Goal: Task Accomplishment & Management: Use online tool/utility

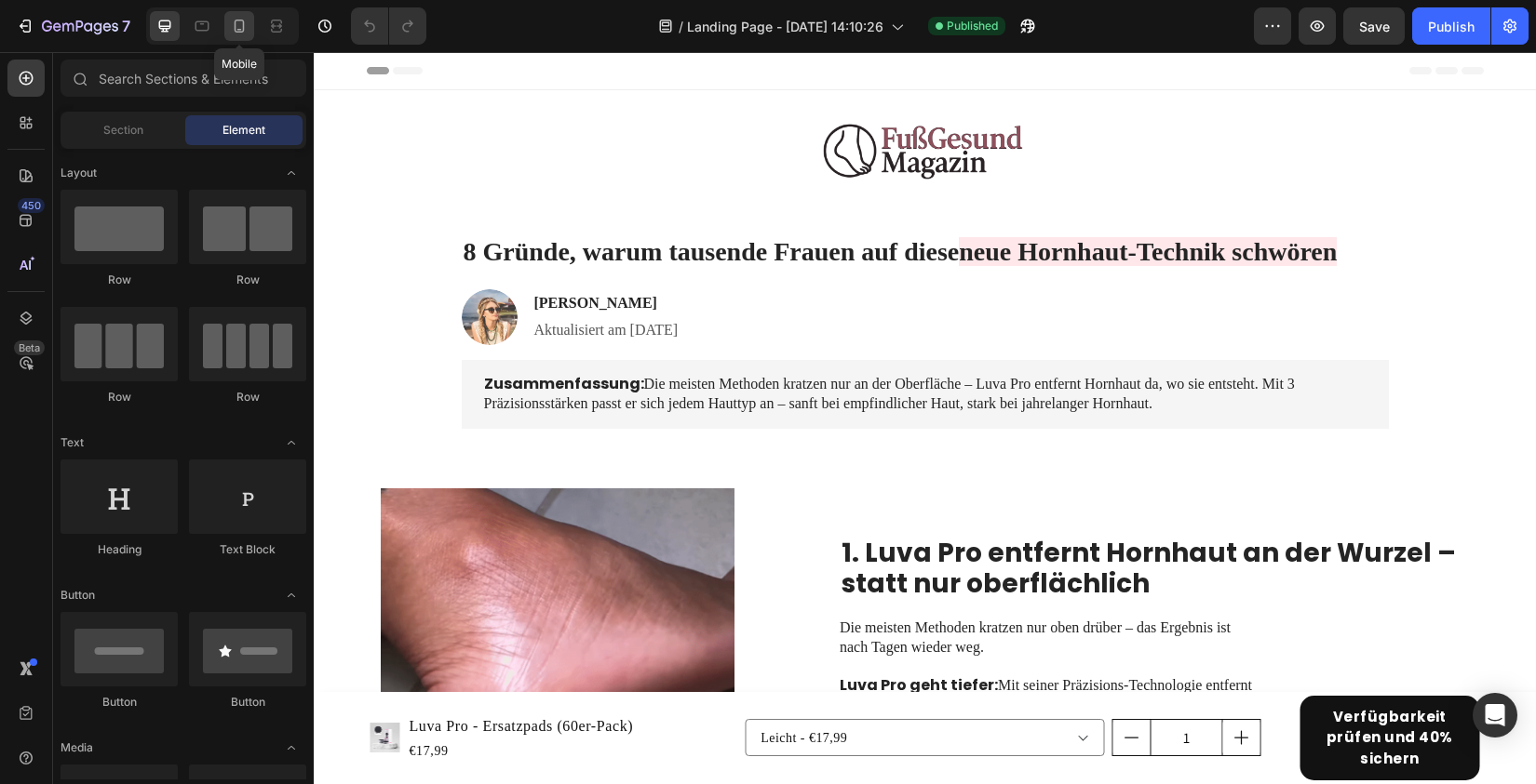
click at [234, 18] on icon at bounding box center [239, 26] width 19 height 19
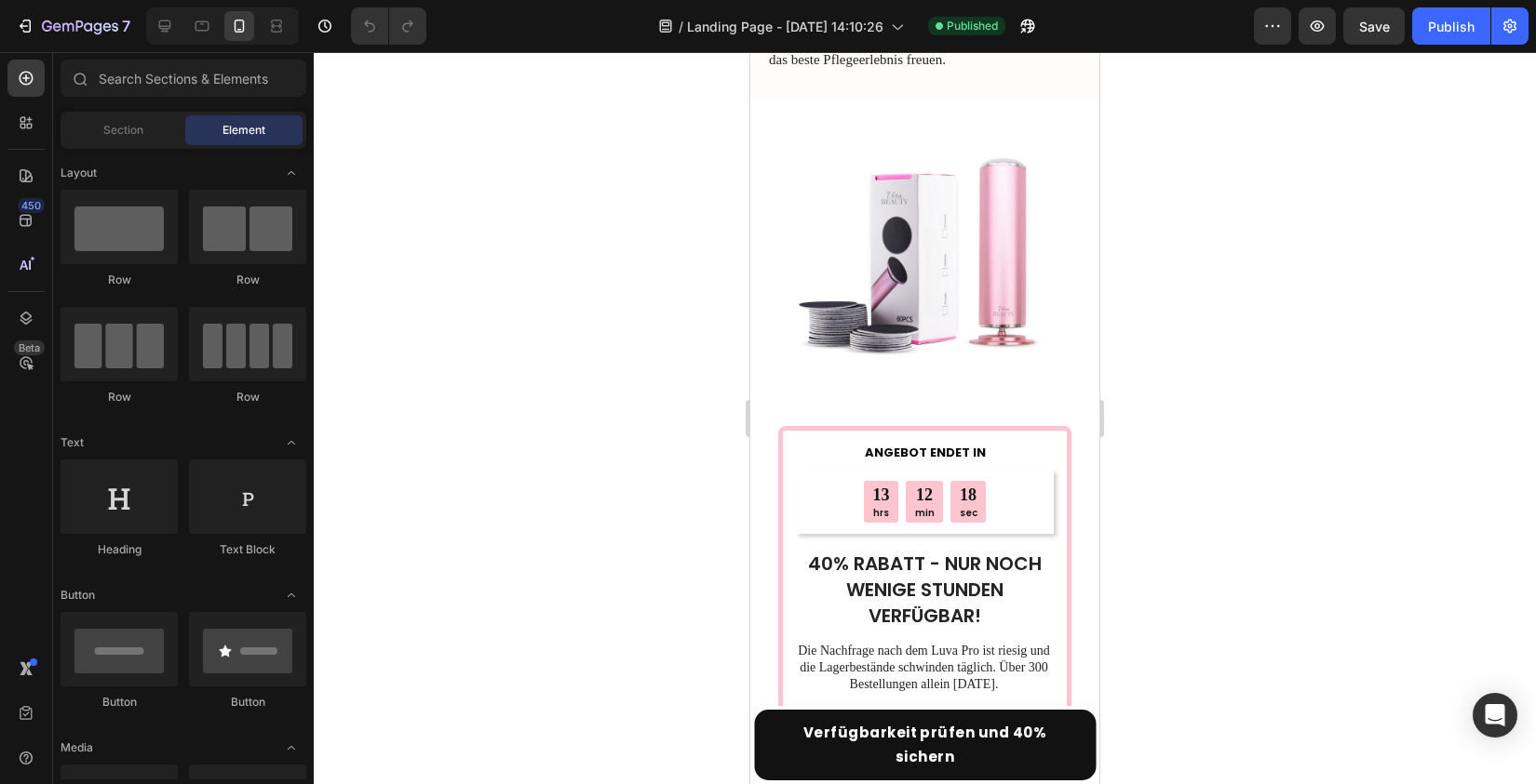
scroll to position [5855, 0]
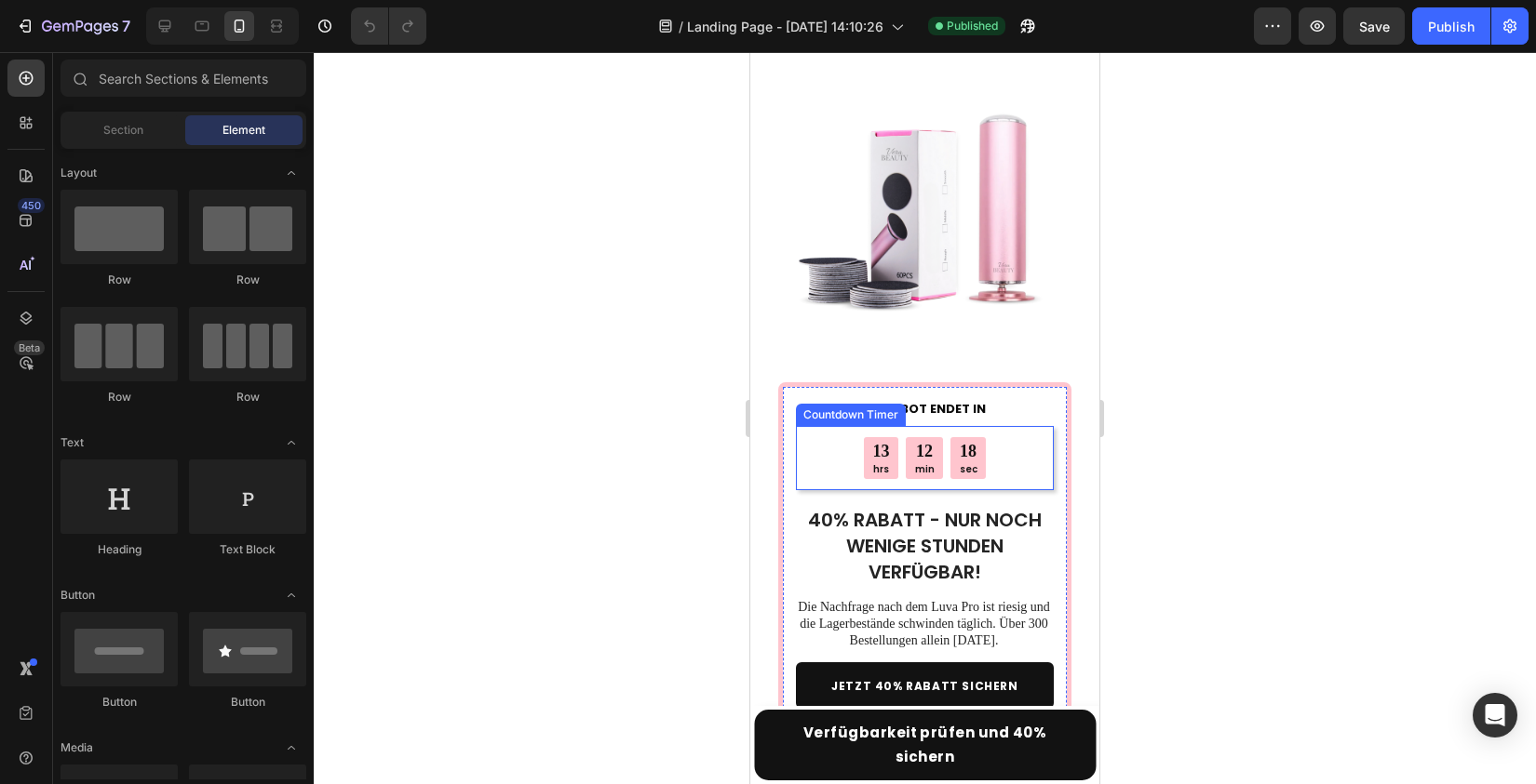
click at [888, 463] on p "hrs" at bounding box center [882, 469] width 17 height 12
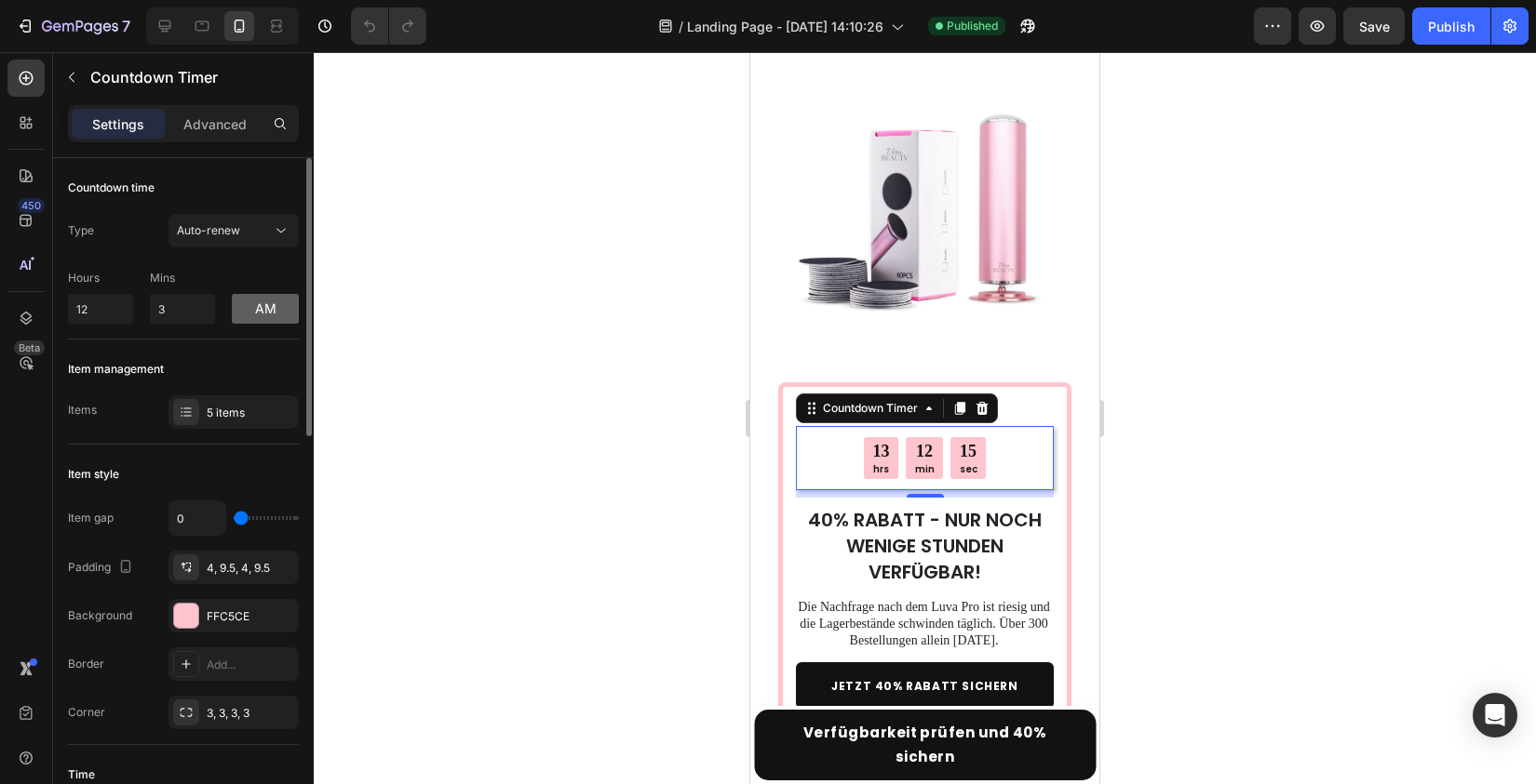
click at [265, 313] on button "am" at bounding box center [266, 309] width 67 height 30
click at [267, 312] on button "pm" at bounding box center [266, 309] width 67 height 30
click at [123, 309] on input "12" at bounding box center [101, 309] width 65 height 30
click at [111, 306] on input "12" at bounding box center [101, 309] width 65 height 30
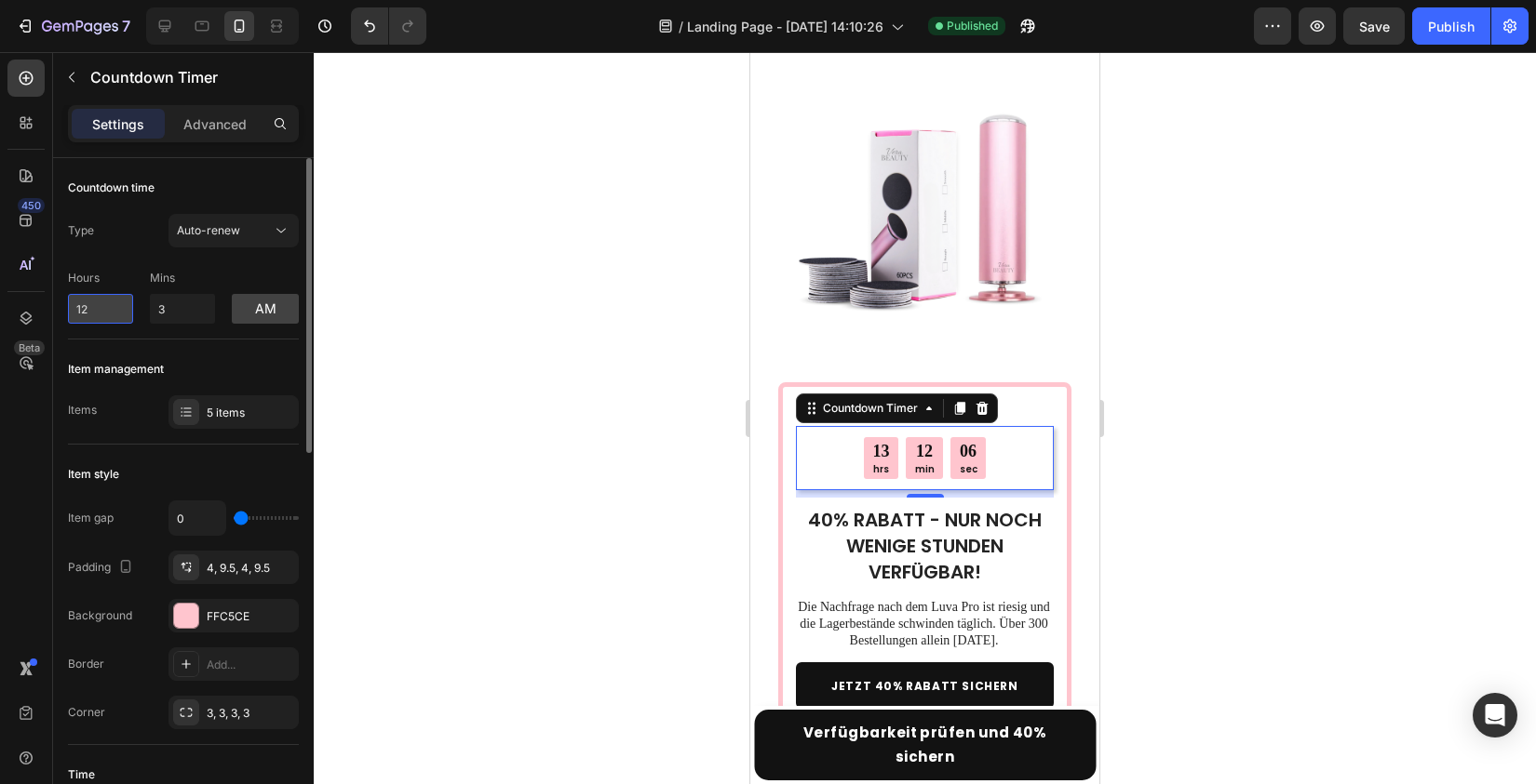
click at [111, 306] on input "12" at bounding box center [101, 309] width 65 height 30
type input "10"
click at [266, 309] on button "am" at bounding box center [266, 309] width 67 height 30
click at [171, 304] on input "3" at bounding box center [182, 309] width 65 height 30
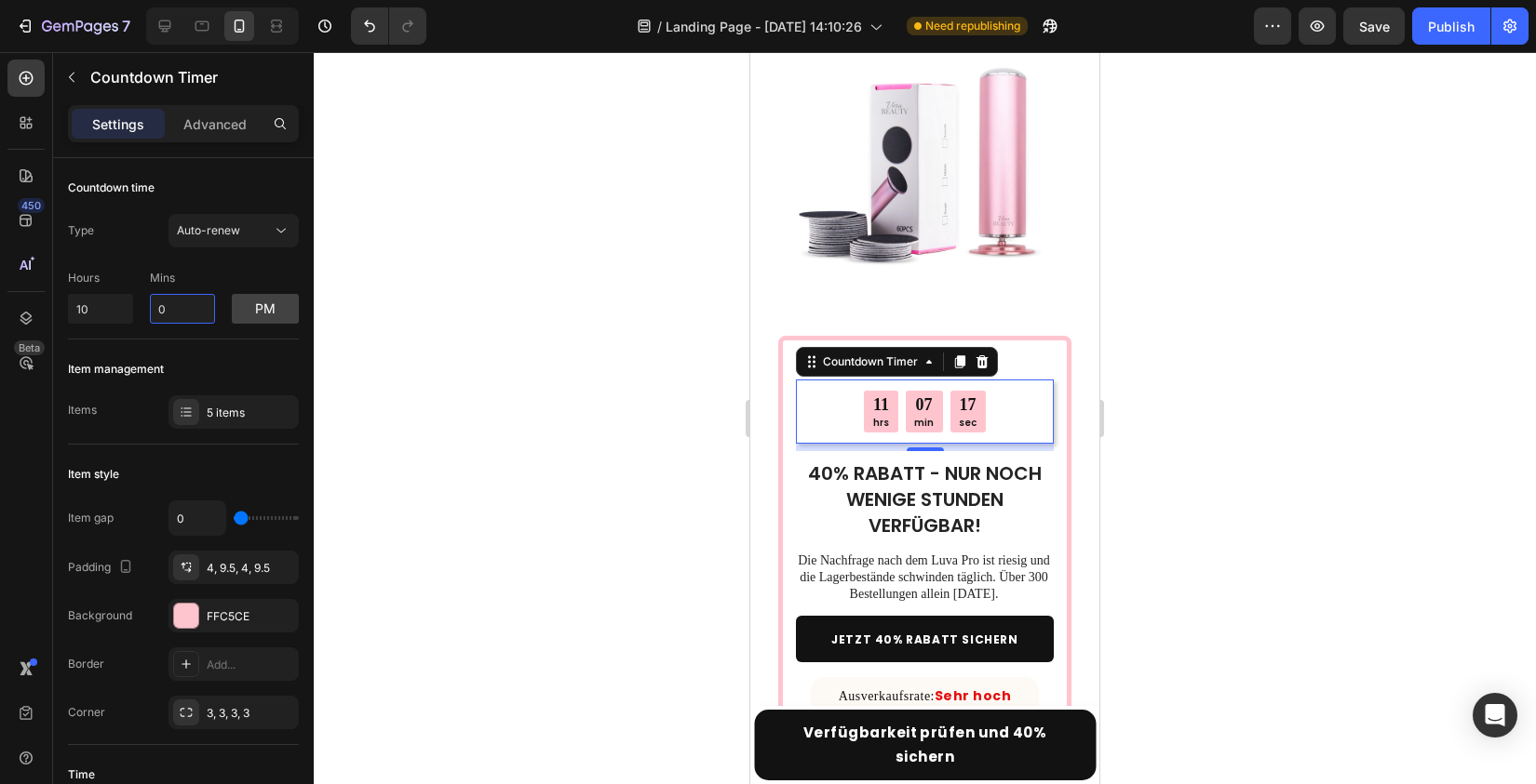
scroll to position [5905, 0]
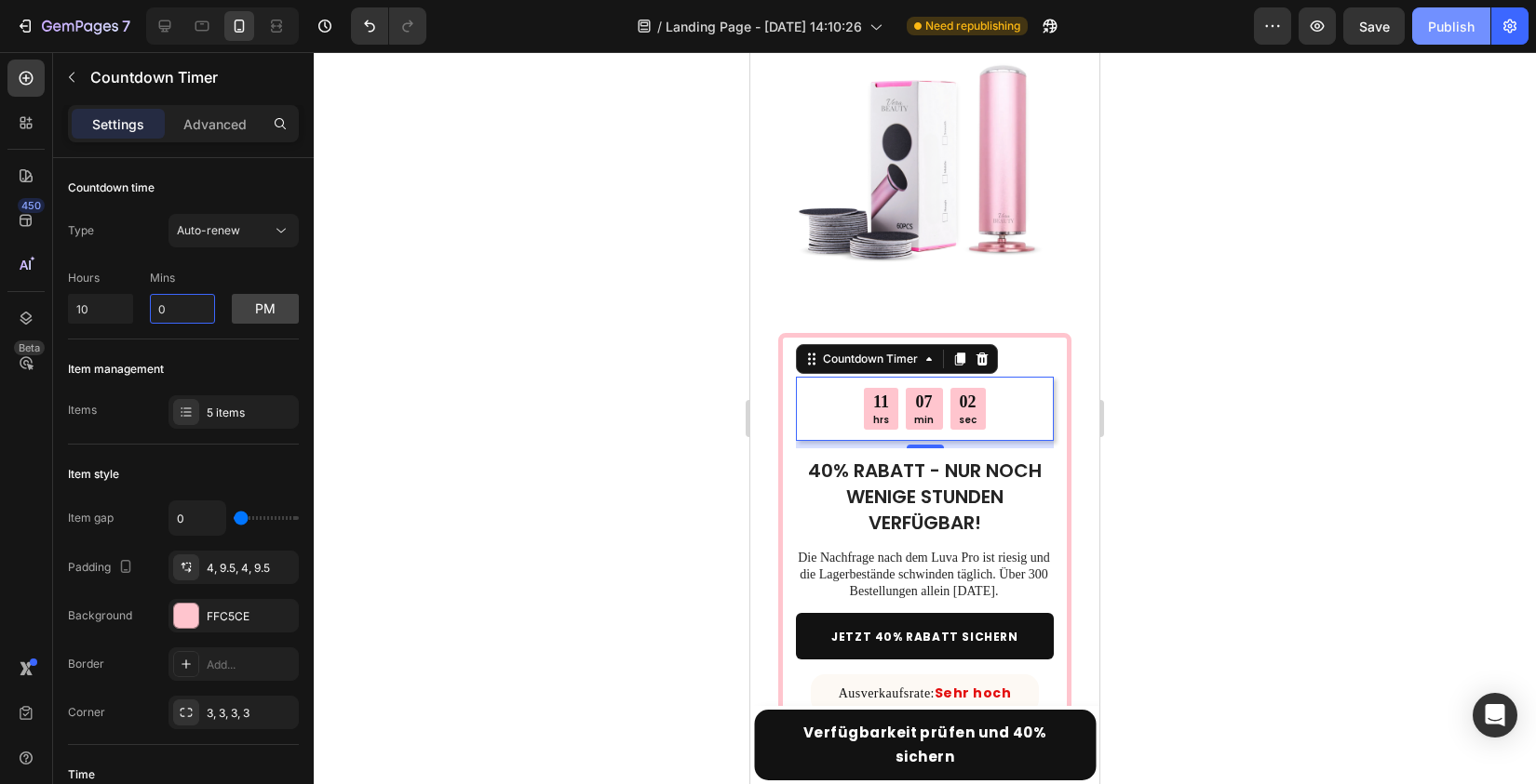
type input "0"
click at [1476, 36] on button "Publish" at bounding box center [1451, 26] width 79 height 37
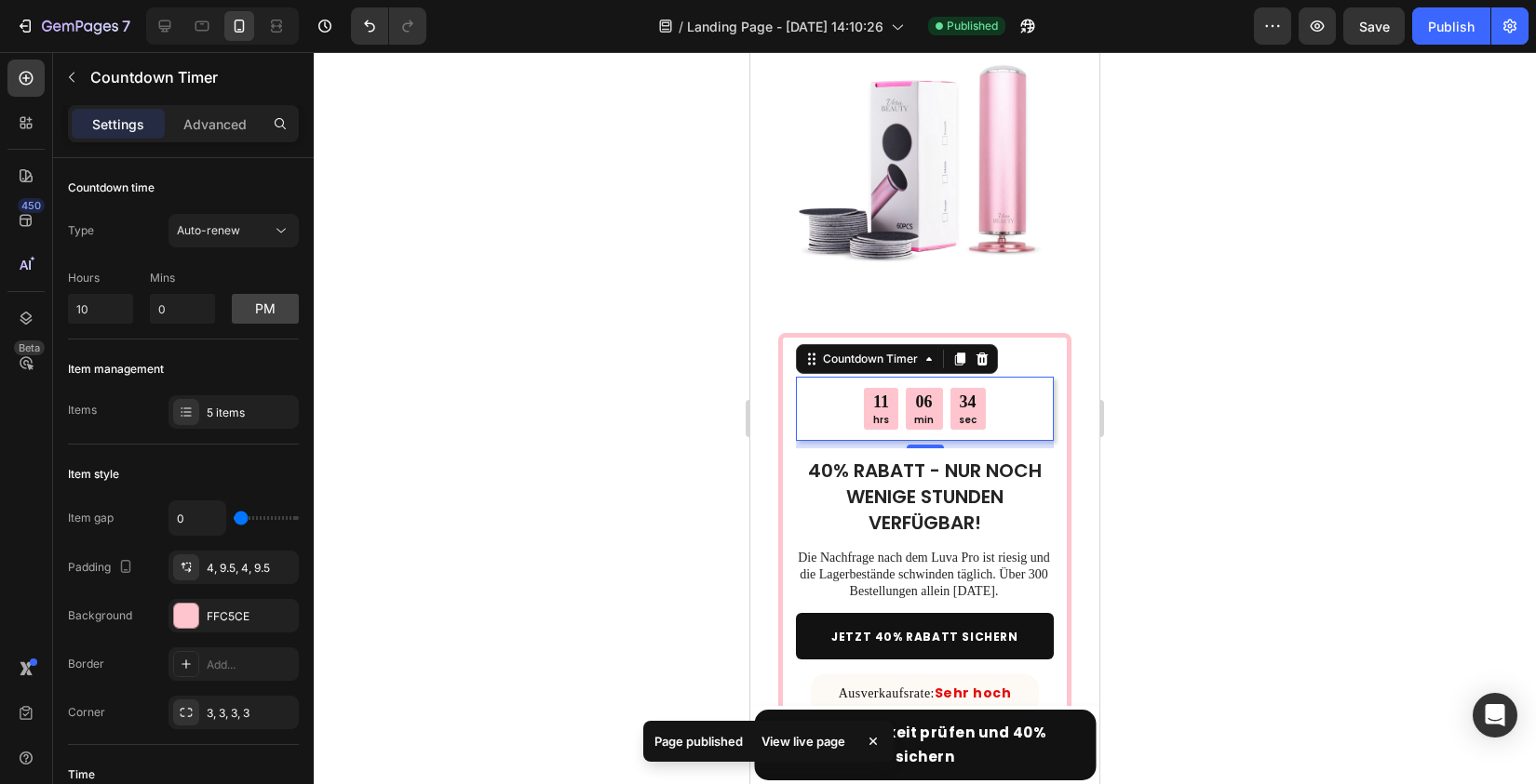
click at [1, 5] on div "7 / Landing Page - [DATE] 14:10:26 Published Preview Save Publish" at bounding box center [768, 26] width 1536 height 53
click at [18, 11] on button "7" at bounding box center [73, 26] width 131 height 37
